Goal: Download file/media

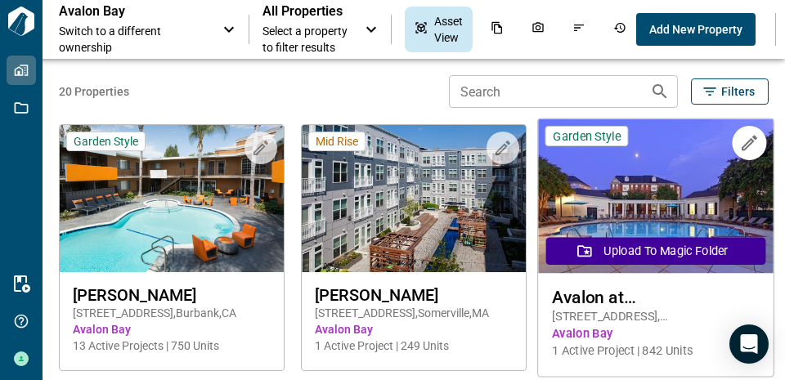
click at [642, 186] on img at bounding box center [656, 196] width 236 height 155
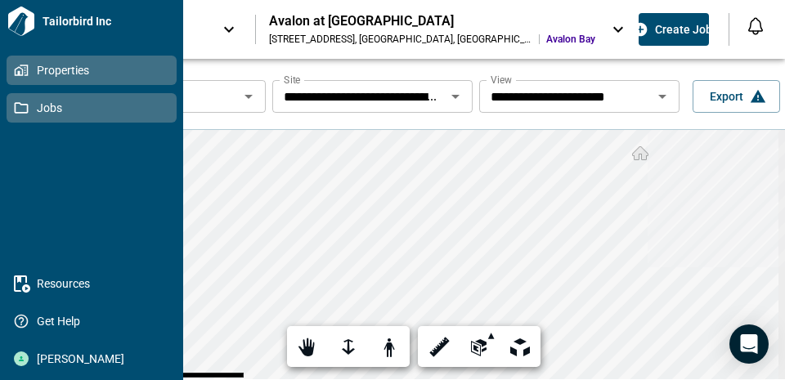
drag, startPoint x: 18, startPoint y: 116, endPoint x: 44, endPoint y: 110, distance: 26.8
click at [18, 116] on link "Jobs" at bounding box center [92, 107] width 170 height 29
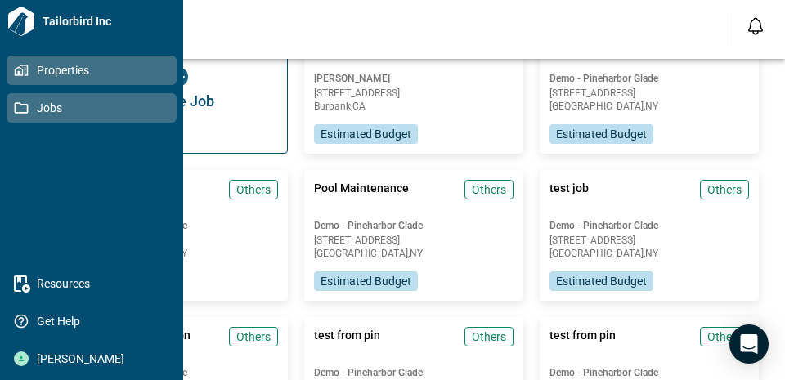
scroll to position [82, 0]
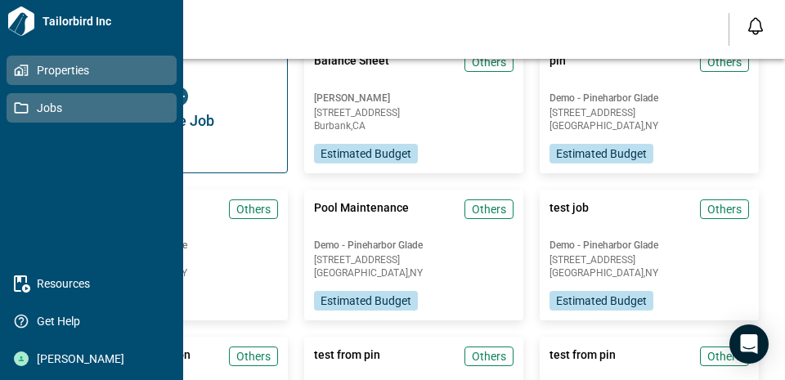
click at [16, 66] on icon at bounding box center [21, 70] width 15 height 15
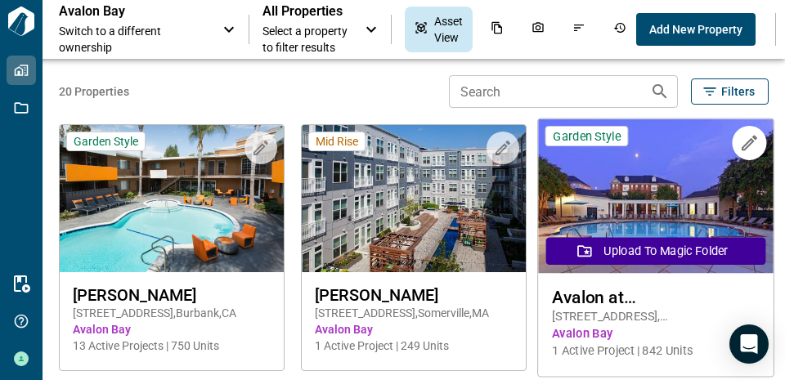
click at [662, 180] on img at bounding box center [656, 196] width 236 height 155
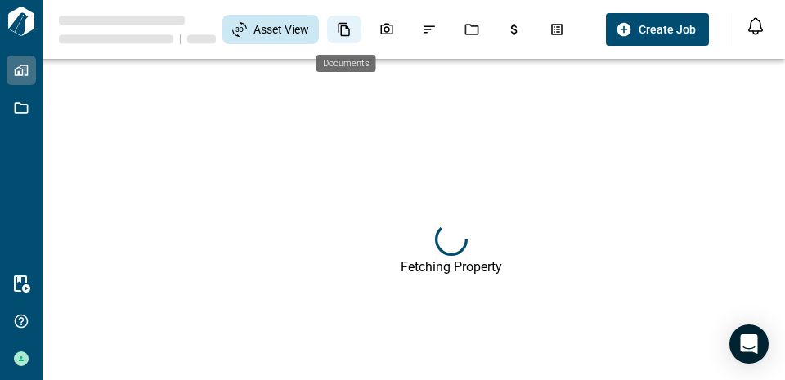
click at [348, 36] on icon "Documents" at bounding box center [344, 30] width 11 height 14
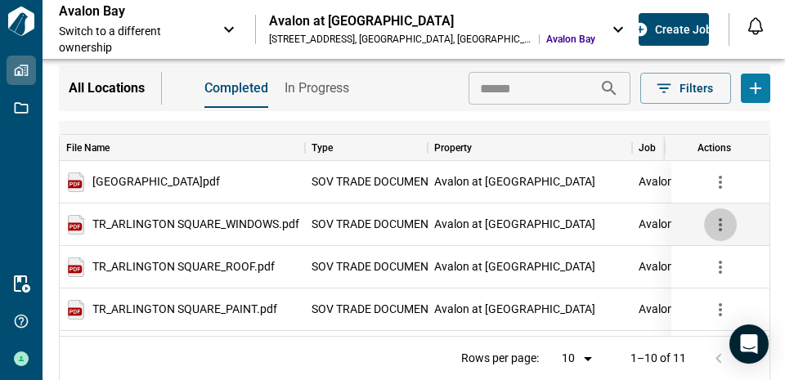
click at [724, 222] on icon "button" at bounding box center [721, 225] width 20 height 20
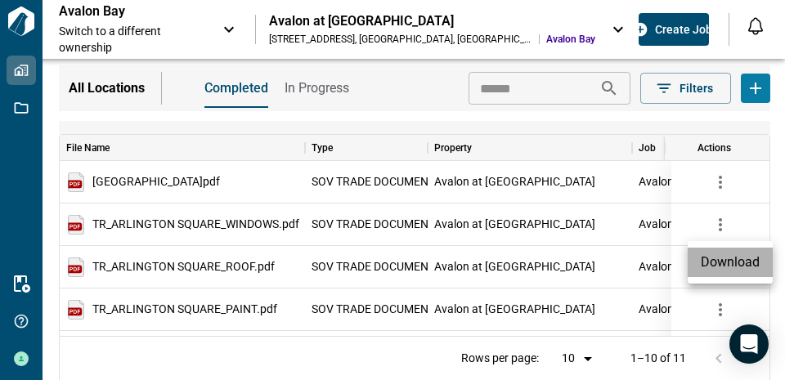
click at [727, 258] on li "Download" at bounding box center [730, 262] width 85 height 29
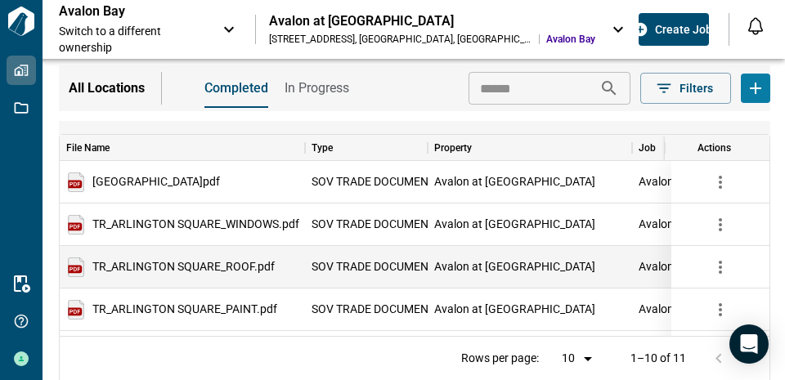
click at [355, 262] on span "SOV TRADE DOCUMENT" at bounding box center [373, 267] width 123 height 11
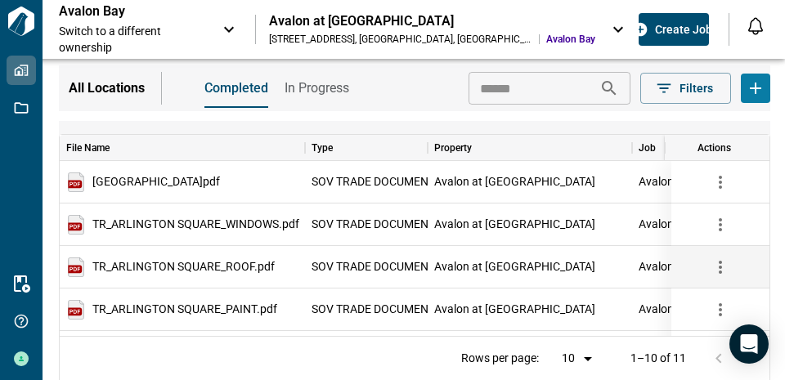
click at [723, 263] on icon "button" at bounding box center [721, 268] width 20 height 20
